Goal: Information Seeking & Learning: Learn about a topic

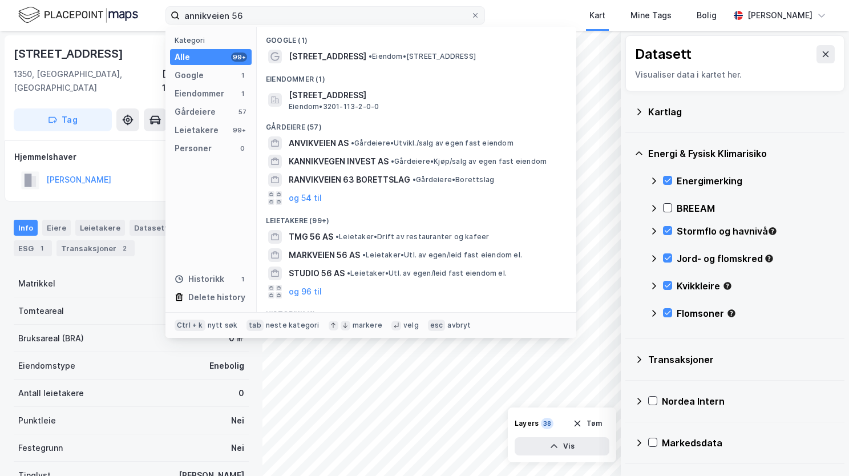
click at [172, 19] on label "annikveien 56" at bounding box center [324, 15] width 319 height 18
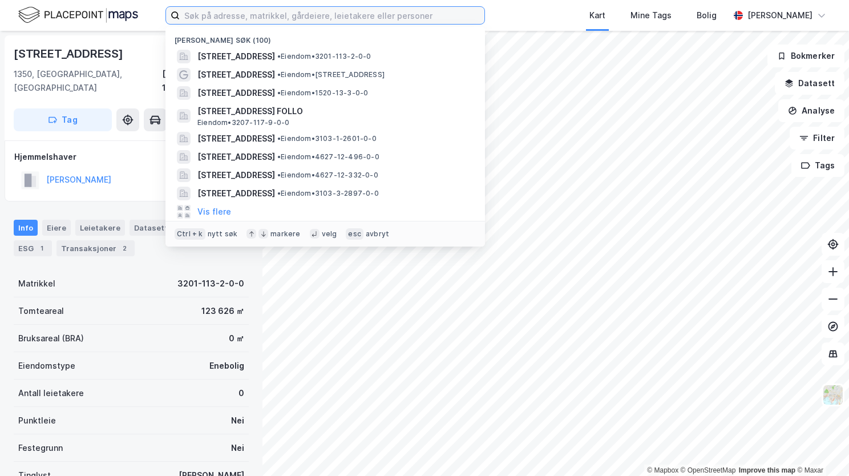
click at [267, 13] on input at bounding box center [332, 15] width 305 height 17
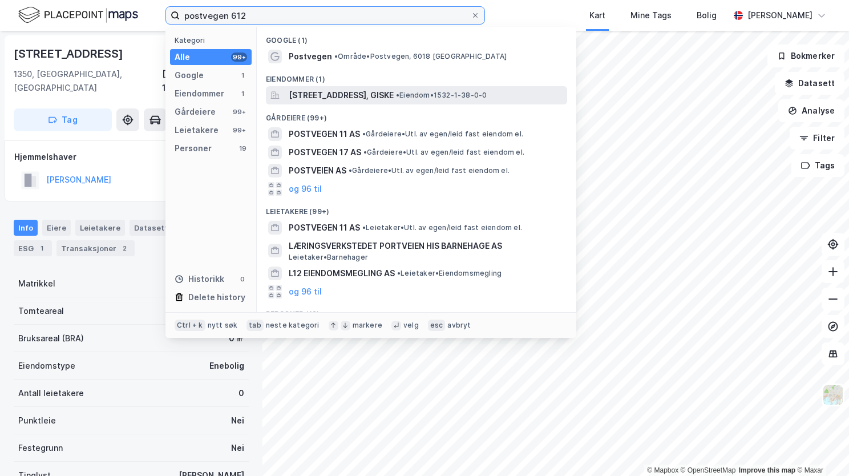
type input "postvegen 612"
click at [296, 100] on span "[STREET_ADDRESS], GISKE" at bounding box center [341, 95] width 105 height 14
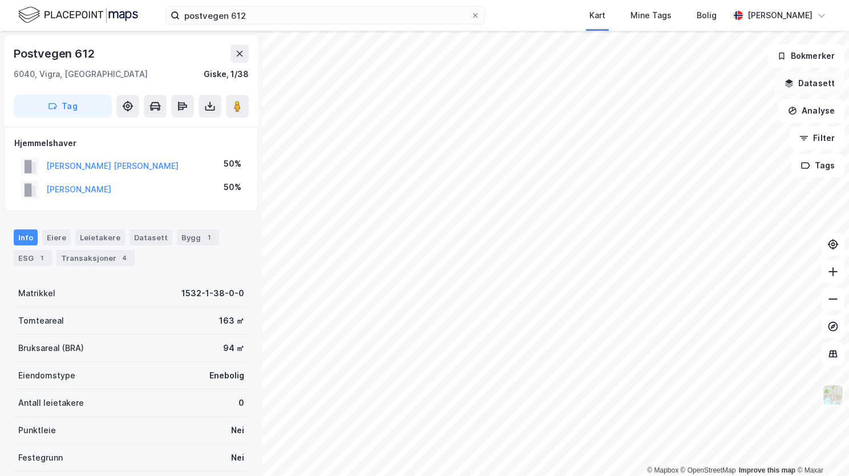
click at [808, 90] on button "Datasett" at bounding box center [810, 83] width 70 height 23
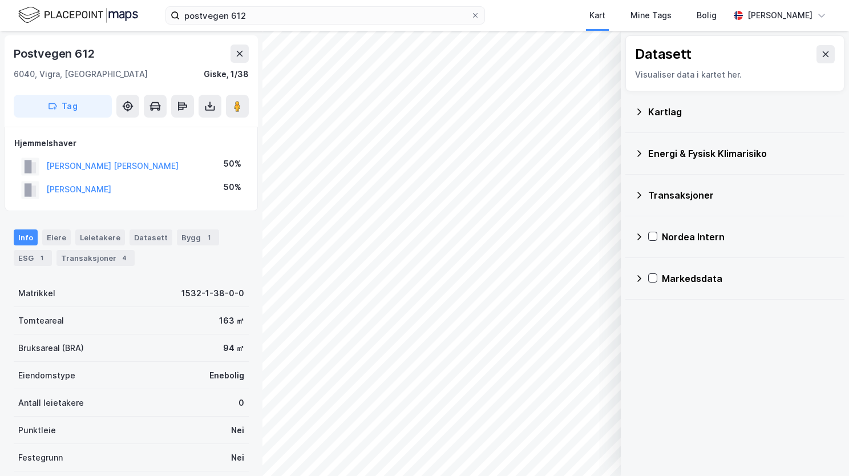
click at [639, 110] on icon at bounding box center [639, 111] width 4 height 6
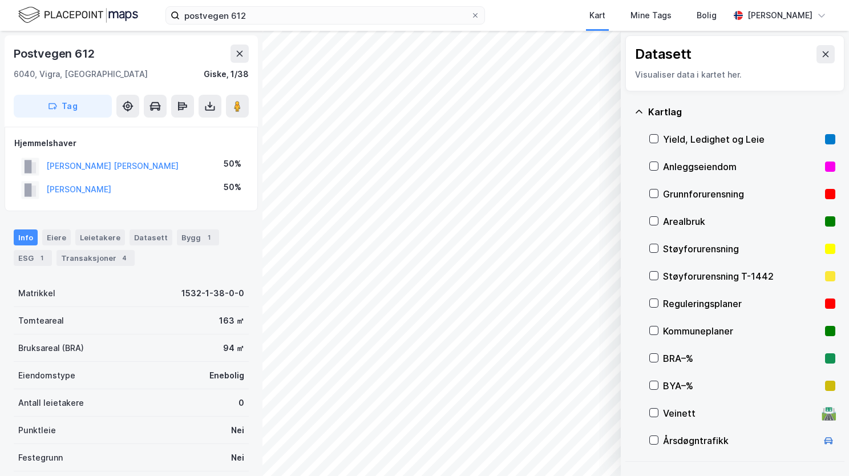
click at [653, 188] on div "Grunnforurensning" at bounding box center [742, 193] width 186 height 27
click at [640, 108] on icon at bounding box center [638, 111] width 9 height 9
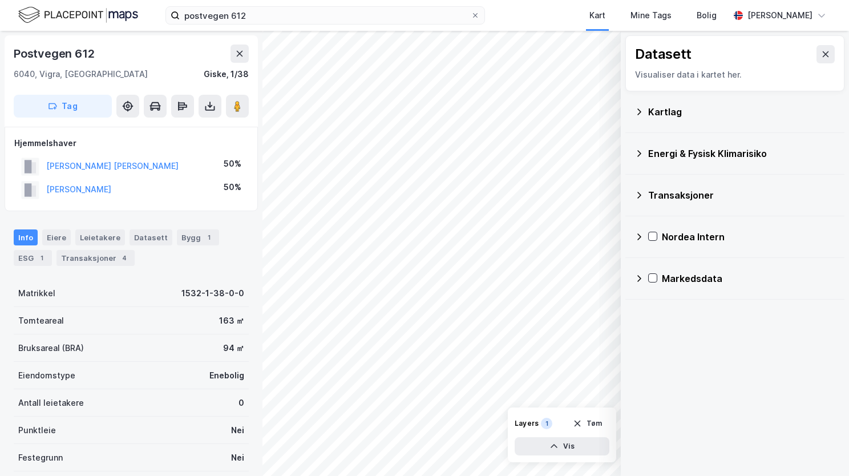
click at [642, 154] on icon at bounding box center [638, 153] width 9 height 9
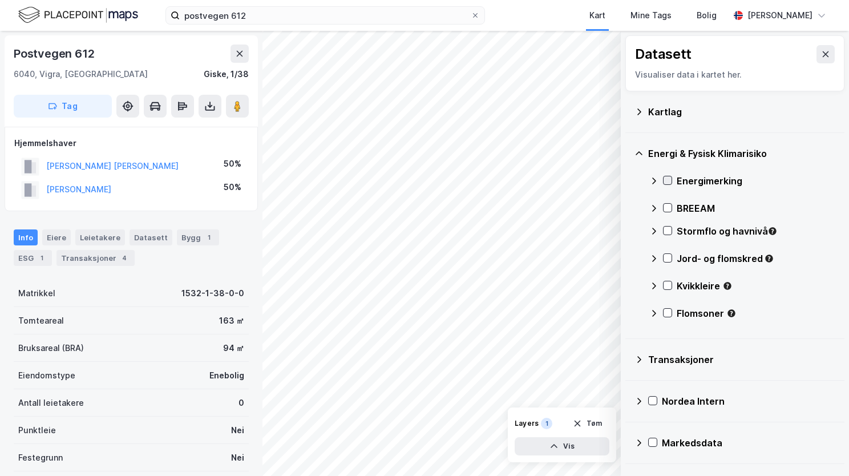
click at [666, 179] on icon at bounding box center [667, 180] width 8 height 8
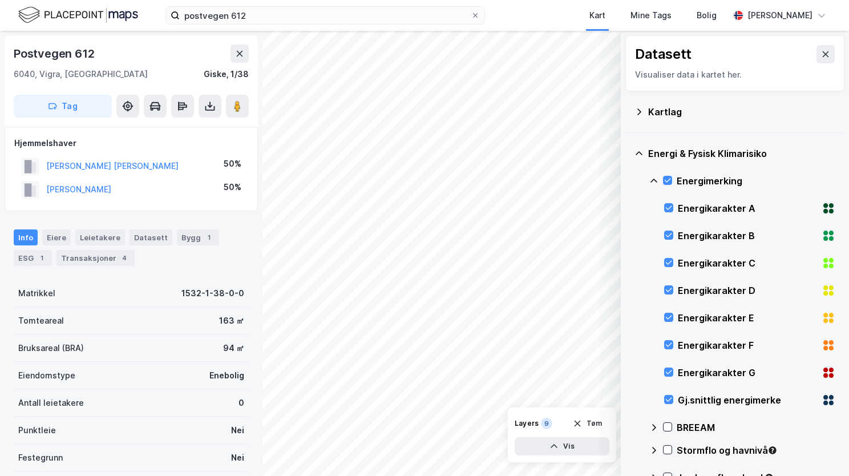
click at [651, 179] on icon at bounding box center [653, 180] width 9 height 9
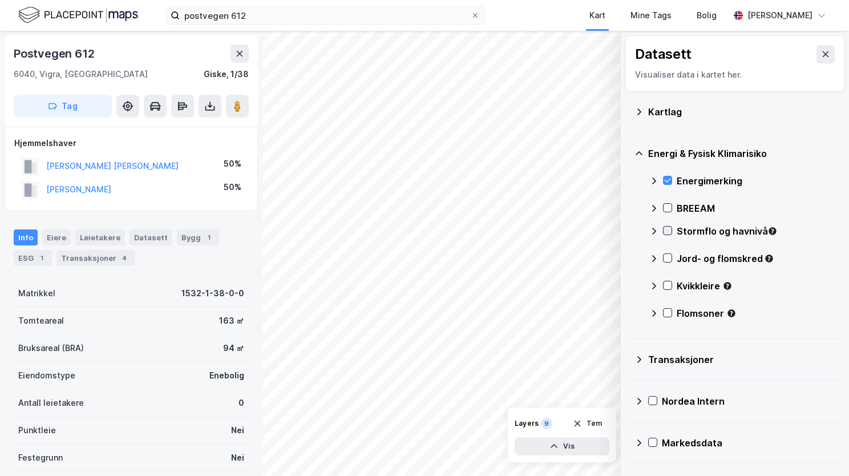
click at [666, 229] on icon at bounding box center [667, 230] width 8 height 8
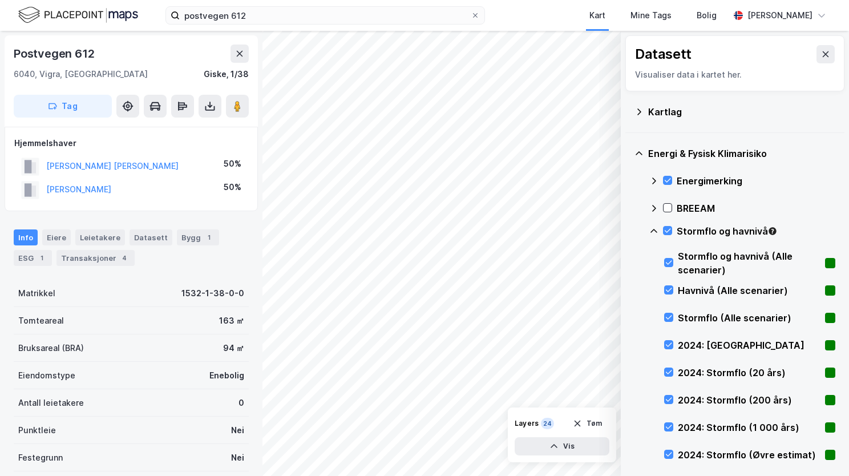
scroll to position [171, 0]
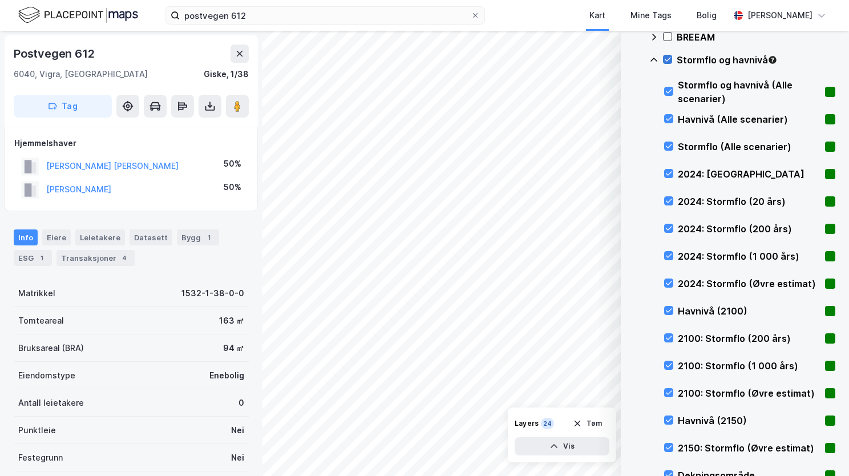
click at [666, 63] on icon at bounding box center [667, 59] width 8 height 8
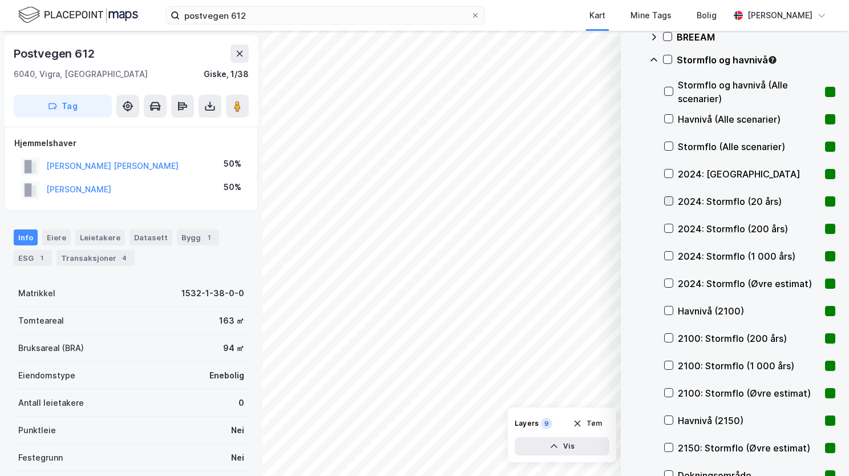
click at [670, 200] on icon at bounding box center [669, 201] width 6 height 4
click at [671, 230] on icon at bounding box center [668, 228] width 8 height 8
click at [670, 252] on icon at bounding box center [668, 256] width 8 height 8
click at [670, 282] on icon at bounding box center [669, 283] width 6 height 4
click at [668, 338] on icon at bounding box center [669, 338] width 6 height 4
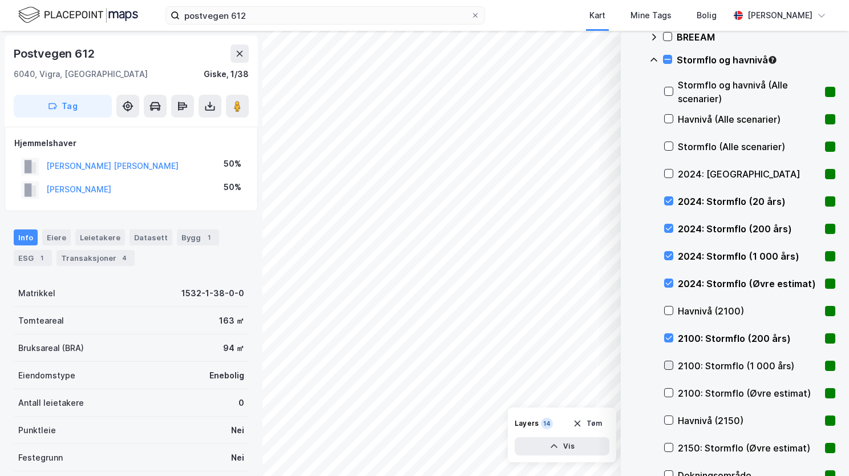
click at [671, 366] on icon at bounding box center [668, 365] width 8 height 8
click at [671, 391] on icon at bounding box center [669, 393] width 6 height 4
click at [654, 63] on icon at bounding box center [653, 59] width 9 height 9
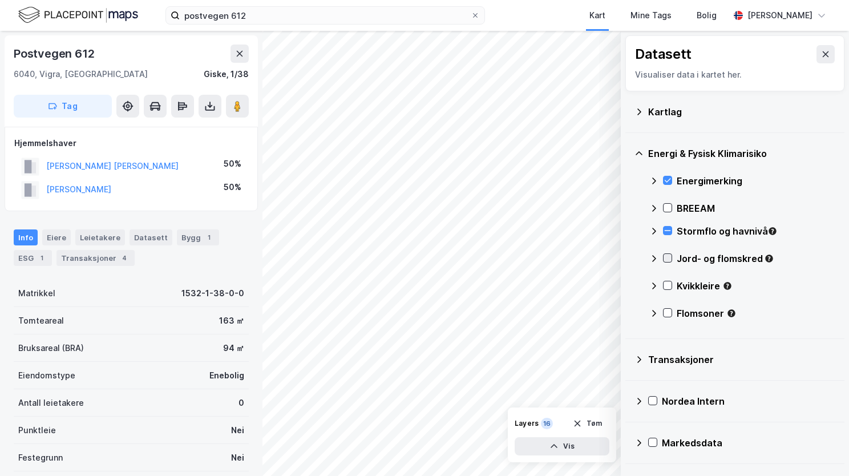
click at [668, 260] on icon at bounding box center [667, 258] width 8 height 8
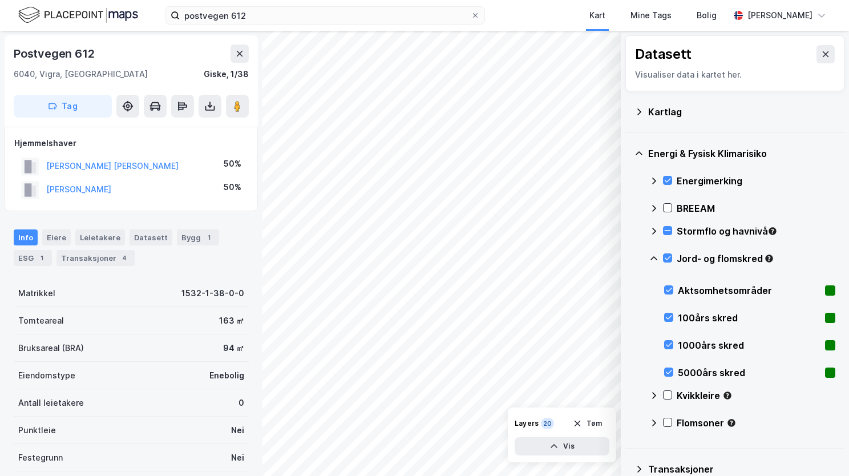
click at [656, 256] on icon at bounding box center [653, 258] width 9 height 9
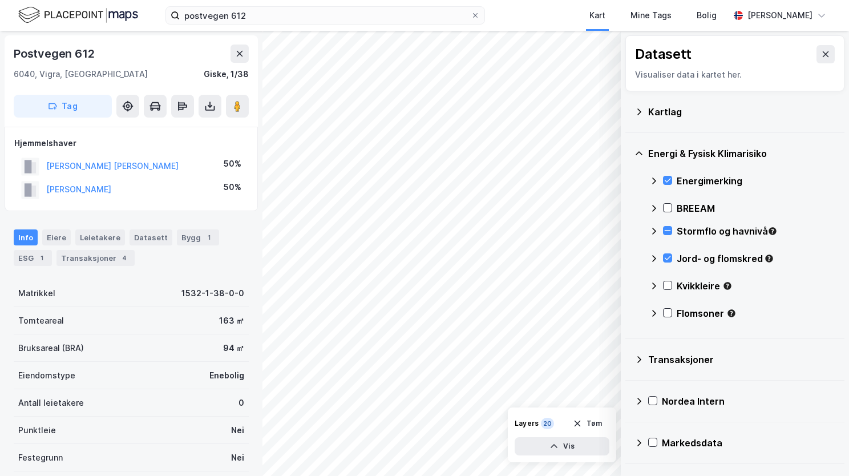
click at [668, 290] on div "Kvikkleire" at bounding box center [742, 290] width 186 height 27
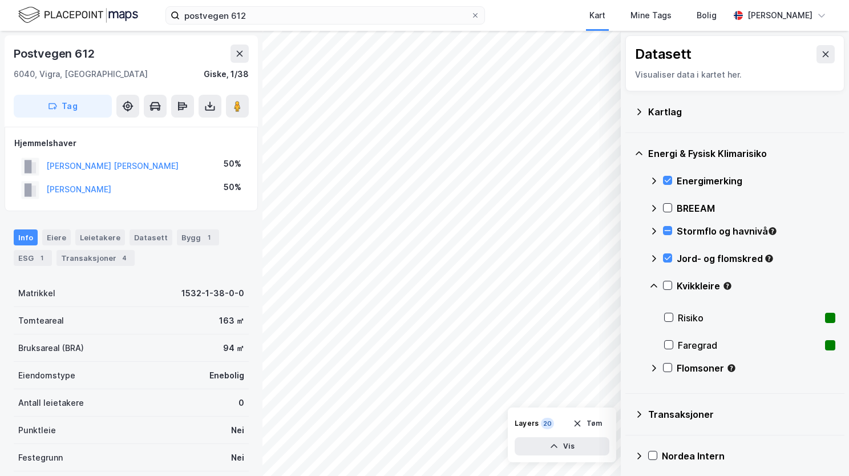
click at [655, 286] on icon at bounding box center [653, 285] width 9 height 9
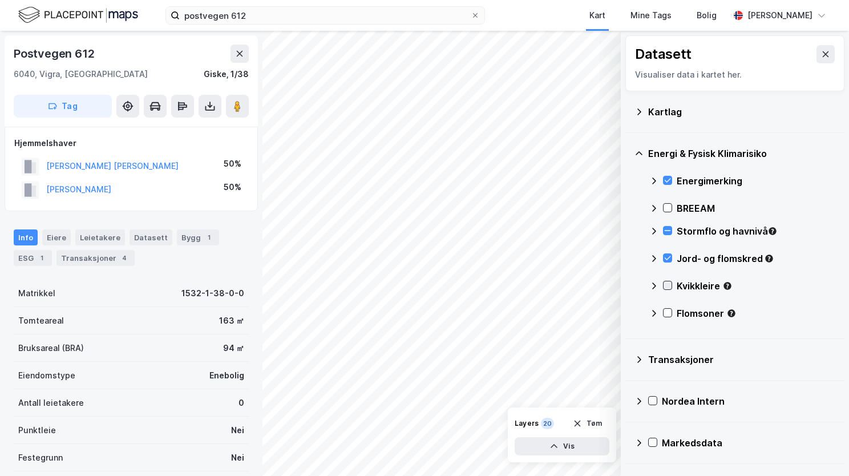
click at [668, 289] on div at bounding box center [667, 285] width 9 height 9
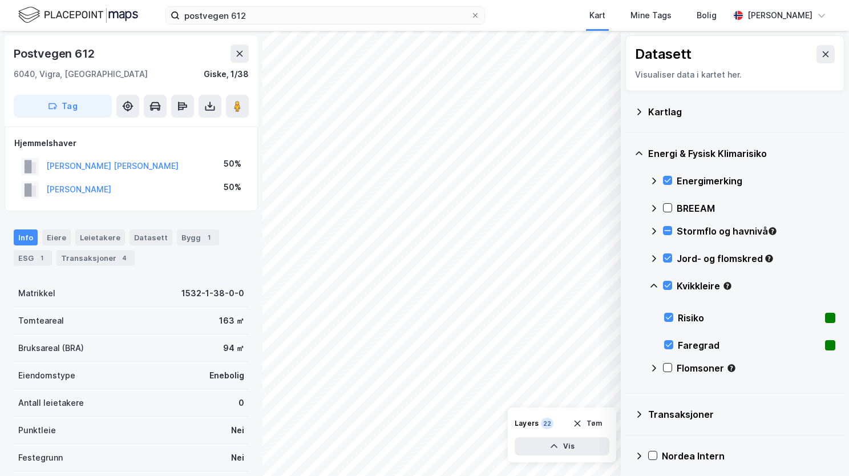
click at [654, 286] on icon at bounding box center [653, 285] width 9 height 9
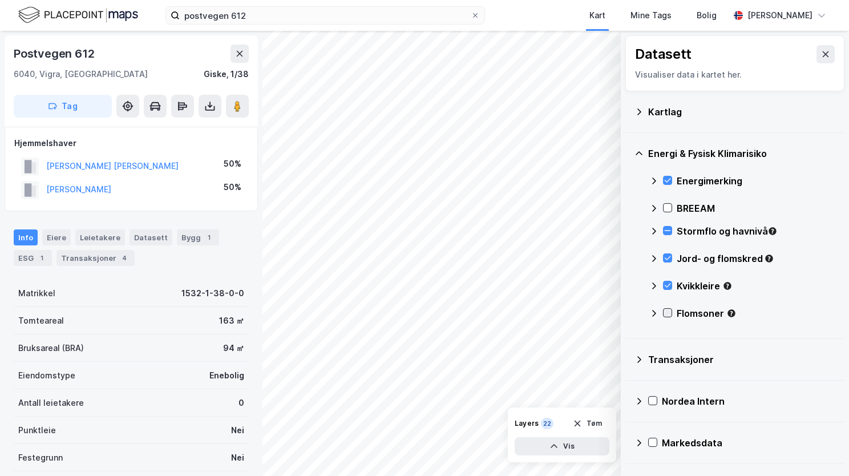
click at [667, 315] on icon at bounding box center [667, 313] width 8 height 8
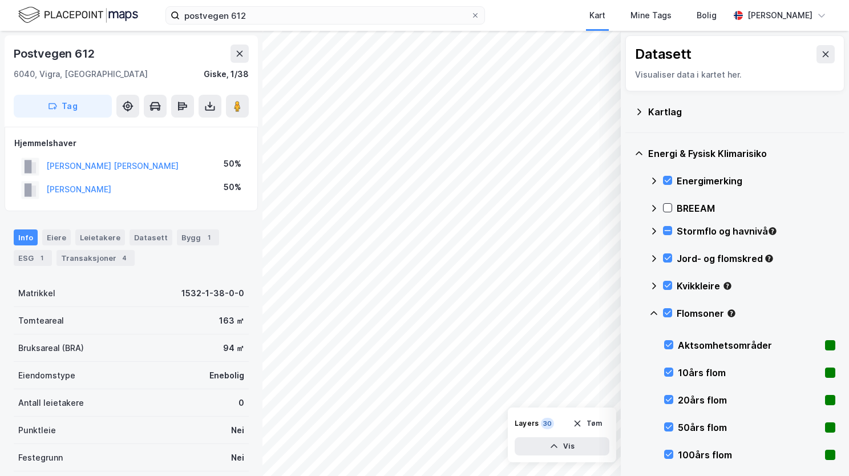
click at [656, 312] on icon at bounding box center [653, 313] width 9 height 9
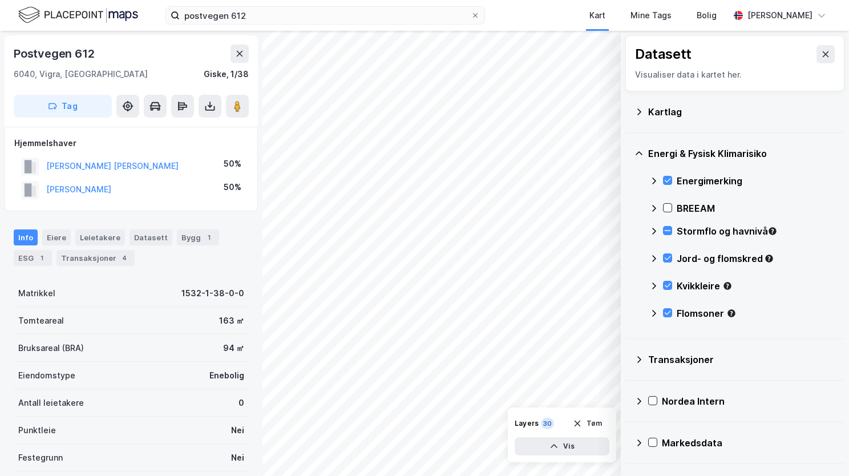
click at [792, 322] on div "Flomsoner" at bounding box center [742, 317] width 186 height 27
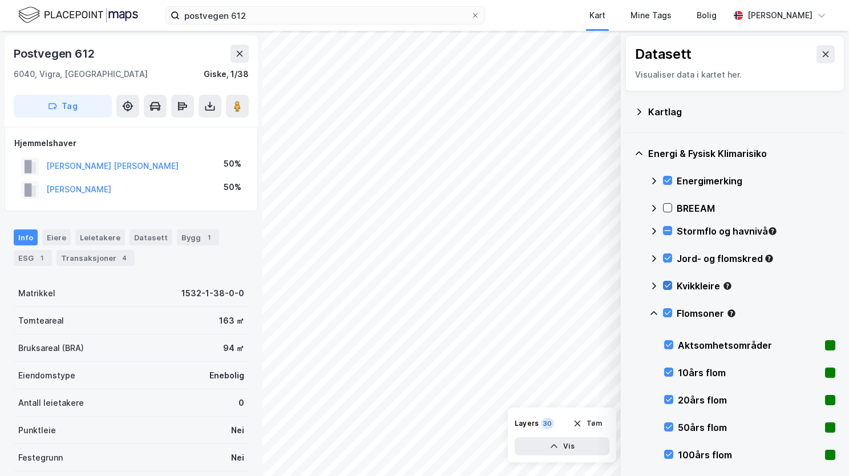
click at [666, 286] on icon at bounding box center [667, 285] width 6 height 4
click at [653, 286] on icon at bounding box center [653, 285] width 9 height 9
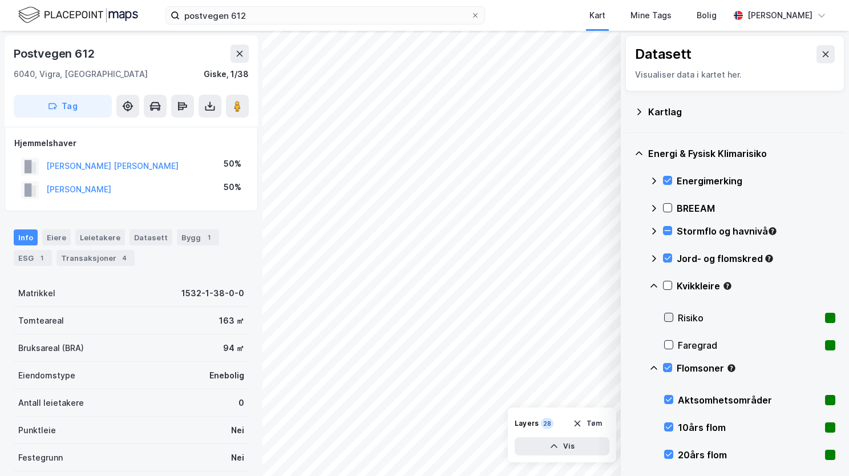
click at [668, 318] on icon at bounding box center [668, 317] width 8 height 8
click at [667, 344] on icon at bounding box center [668, 345] width 8 height 8
click at [657, 285] on icon at bounding box center [653, 285] width 9 height 9
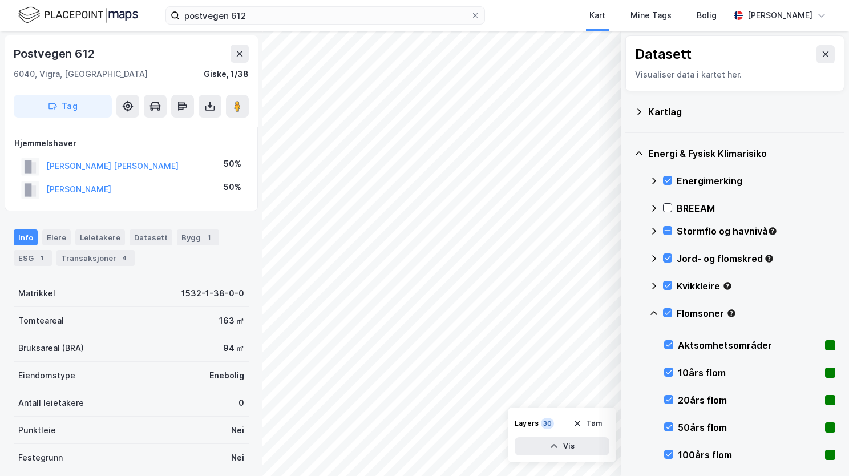
click at [654, 315] on icon at bounding box center [653, 313] width 9 height 9
